Goal: Task Accomplishment & Management: Complete application form

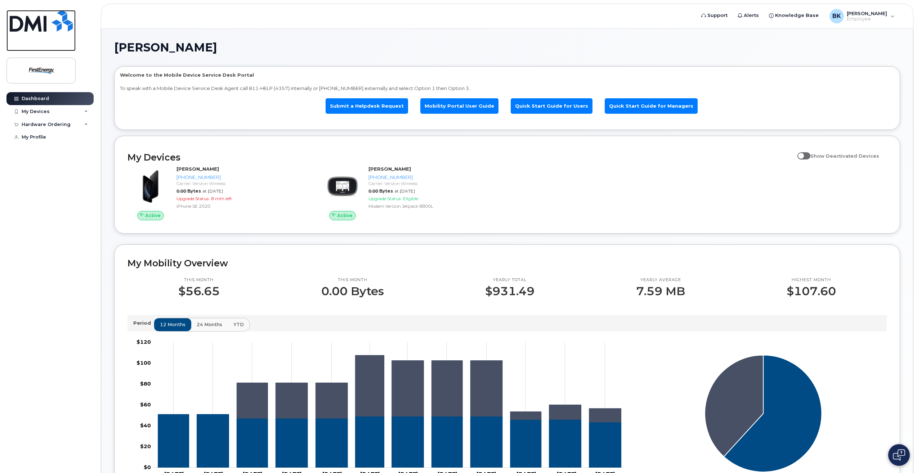
click at [27, 26] on img at bounding box center [41, 21] width 63 height 22
click at [383, 107] on link "Submit a Helpdesk Request" at bounding box center [366, 105] width 82 height 15
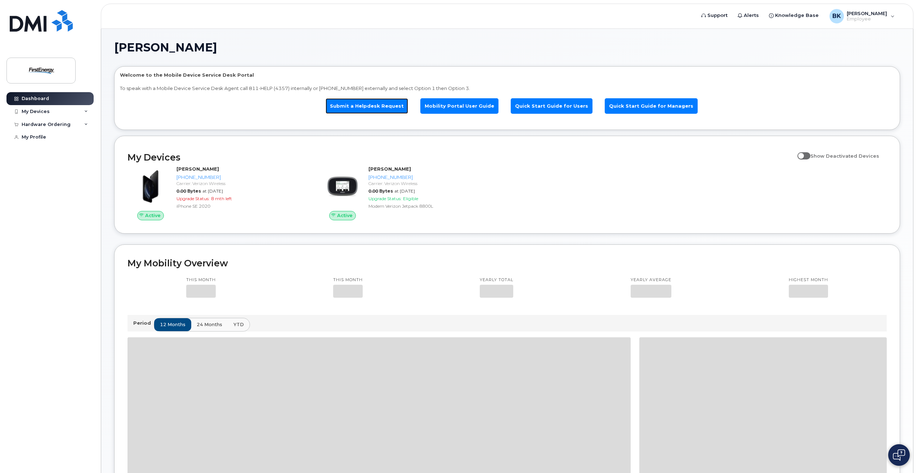
click at [381, 102] on link "Submit a Helpdesk Request" at bounding box center [366, 105] width 82 height 15
click at [379, 110] on link "Submit a Helpdesk Request" at bounding box center [366, 105] width 82 height 15
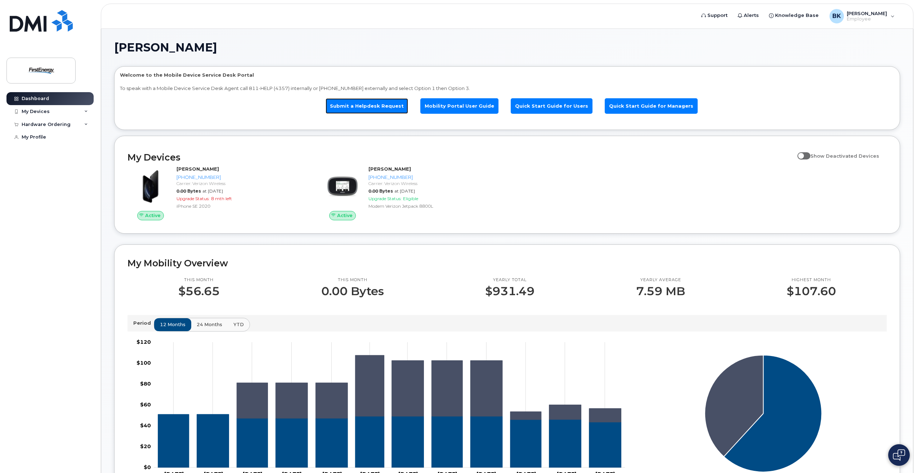
click at [374, 107] on link "Submit a Helpdesk Request" at bounding box center [366, 105] width 82 height 15
